Goal: Information Seeking & Learning: Learn about a topic

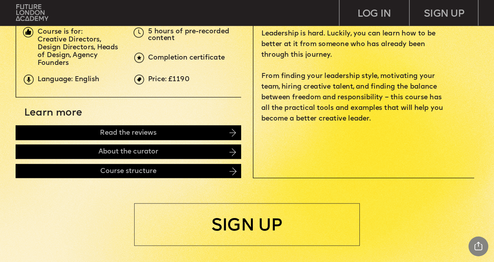
scroll to position [228, 0]
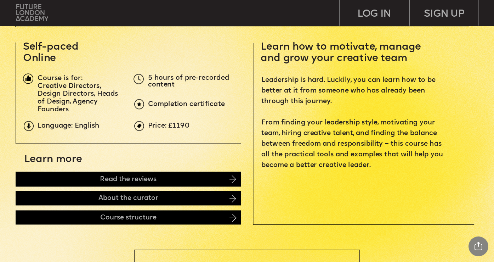
click at [35, 14] on img at bounding box center [32, 12] width 32 height 16
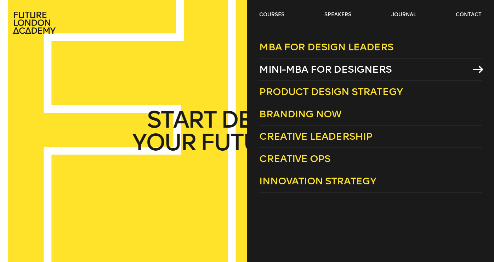
click at [297, 72] on span "Mini-MBA for Designers" at bounding box center [325, 69] width 133 height 12
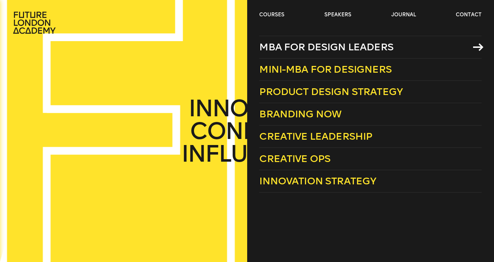
click at [293, 48] on span "MBA for Design Leaders" at bounding box center [326, 47] width 134 height 12
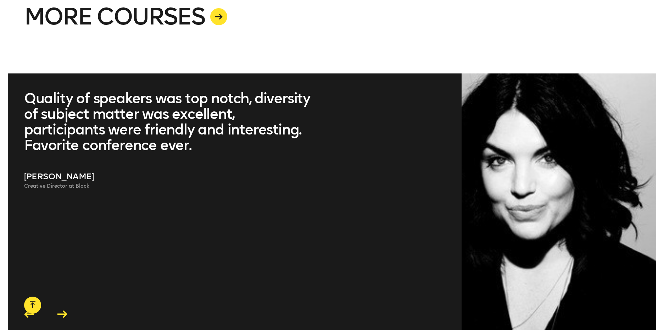
scroll to position [2051, 0]
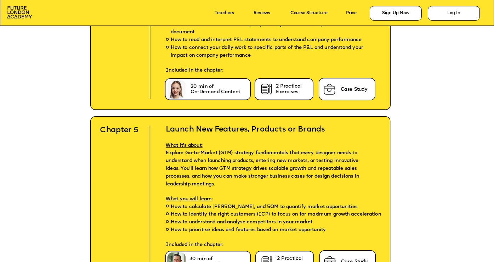
scroll to position [2207, 0]
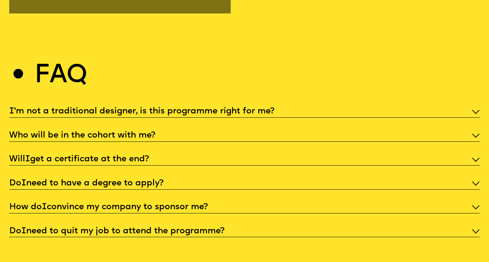
scroll to position [2303, 0]
